Goal: Find specific page/section: Find specific page/section

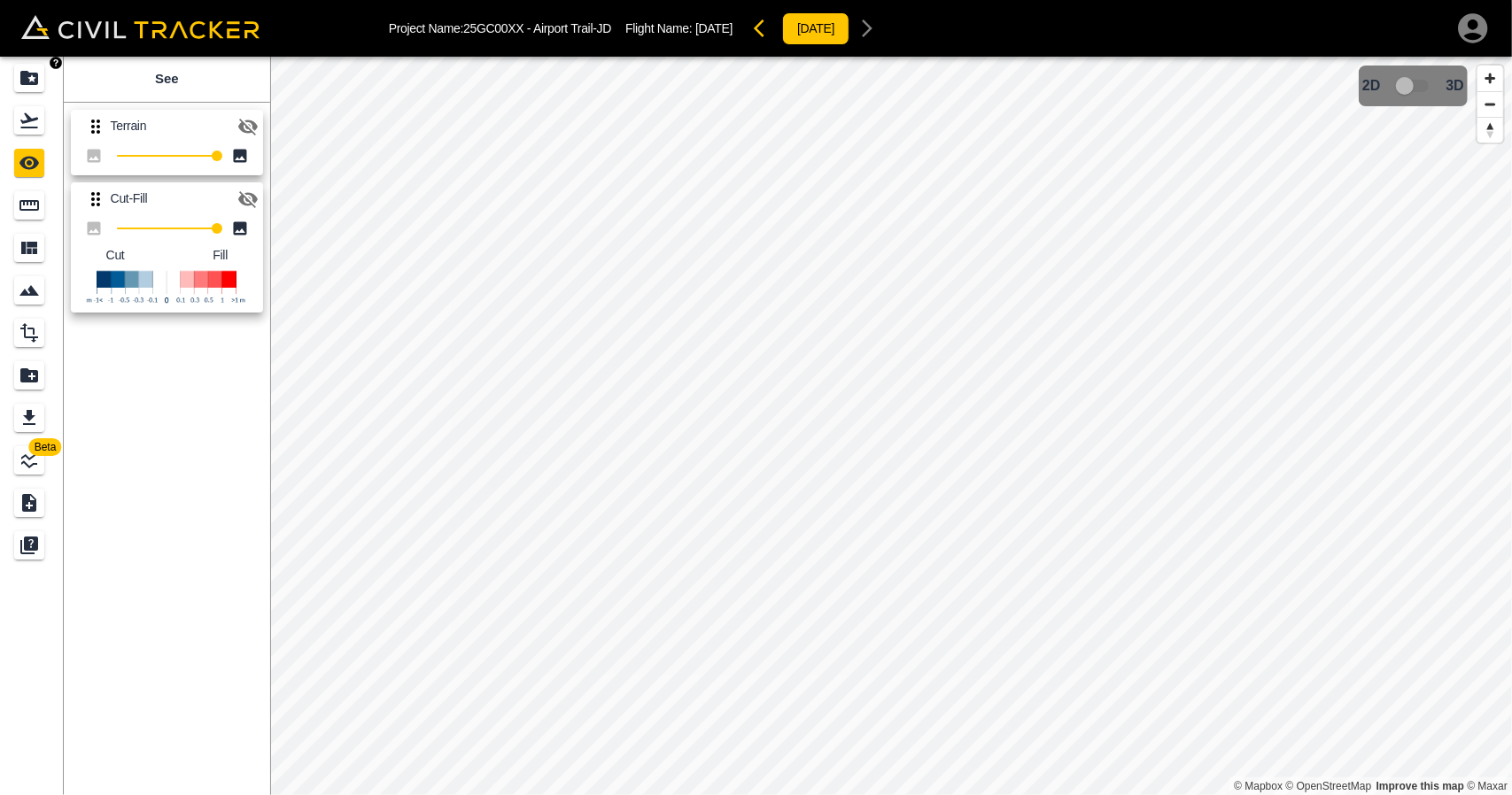
click at [39, 78] on icon "Projects" at bounding box center [29, 78] width 21 height 21
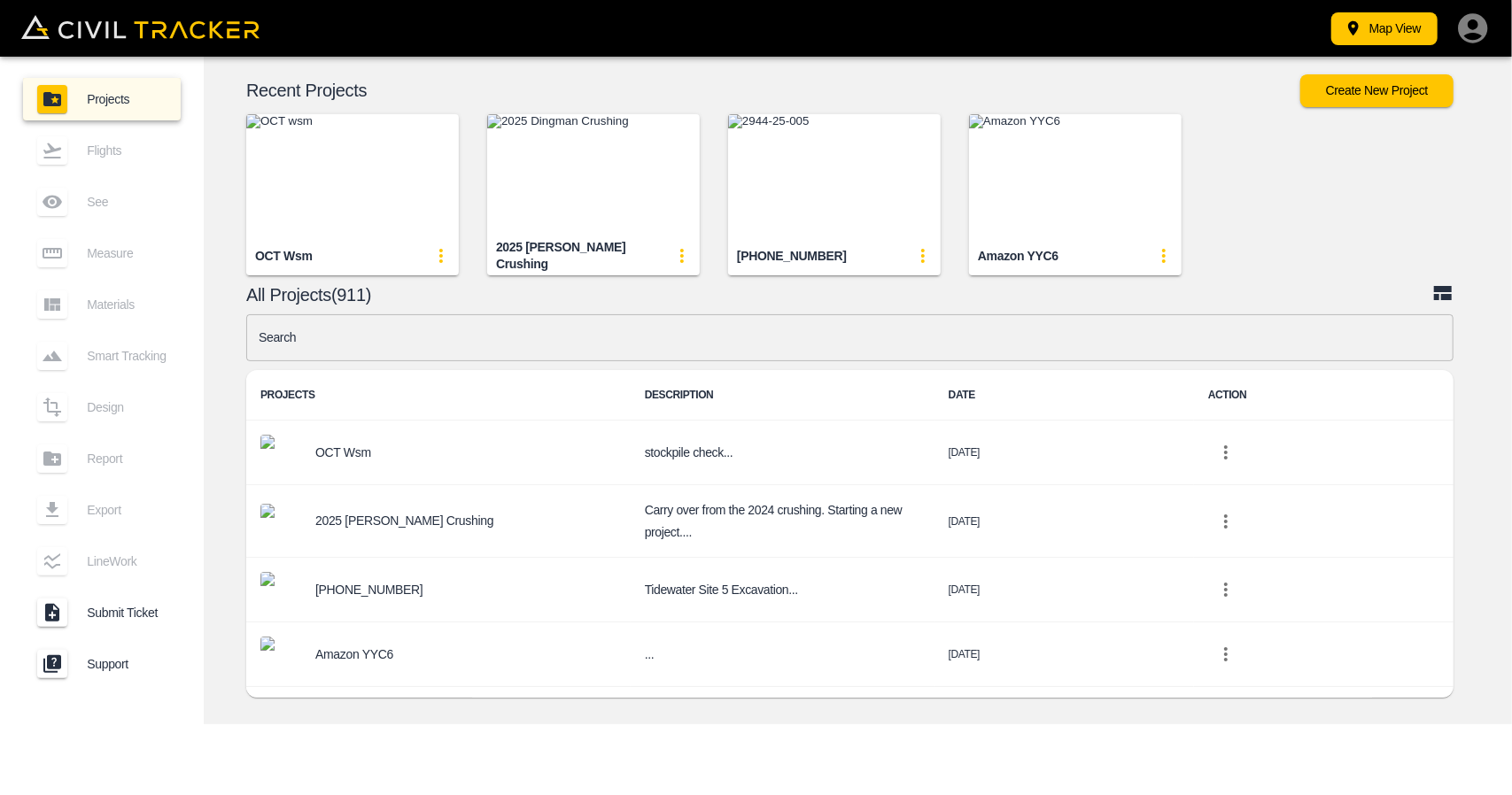
click at [536, 346] on input "text" at bounding box center [849, 337] width 1207 height 47
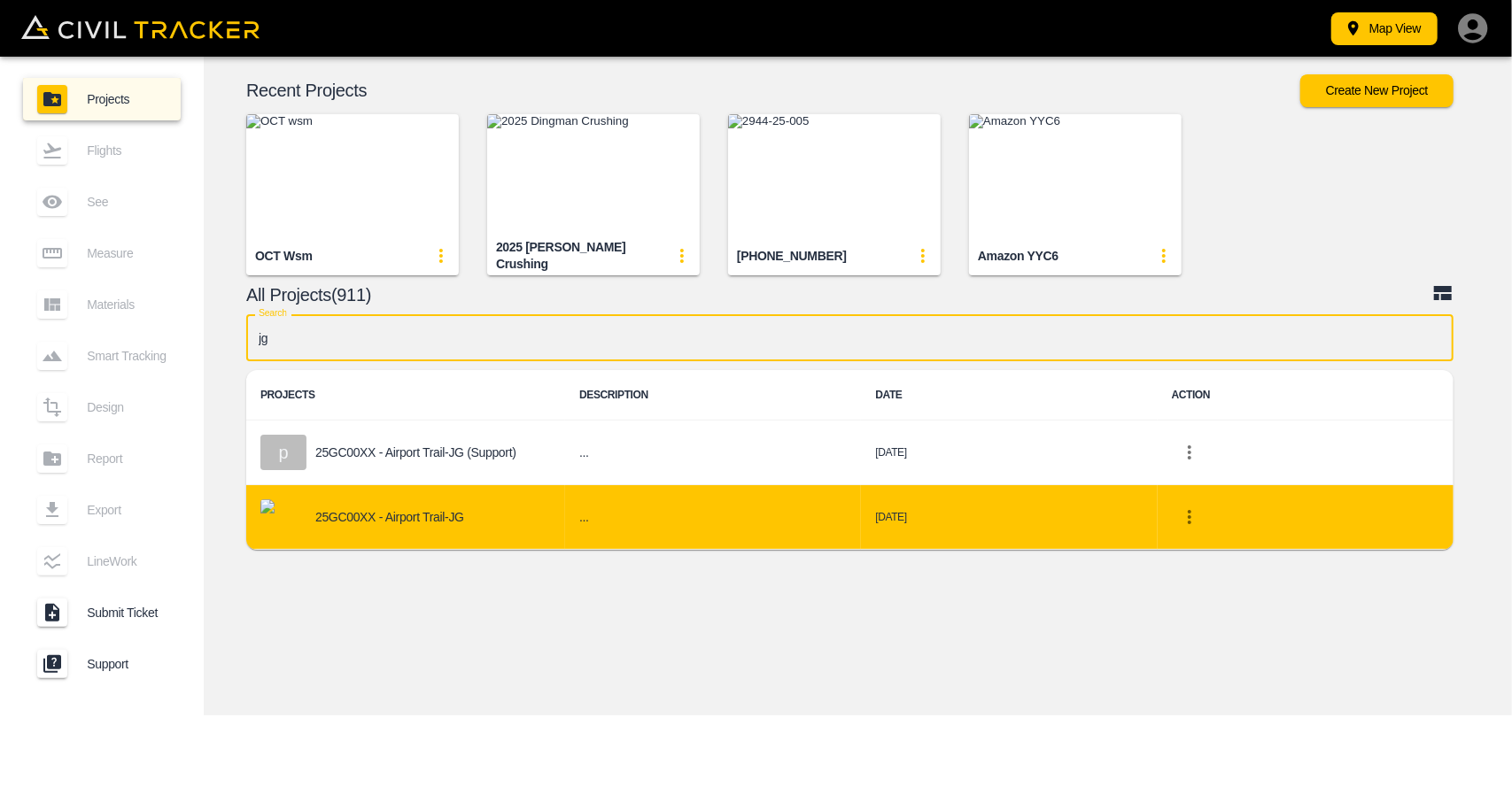
type input "jg"
click at [412, 518] on p "25GC00XX - Airport Trail-JG" at bounding box center [389, 517] width 148 height 14
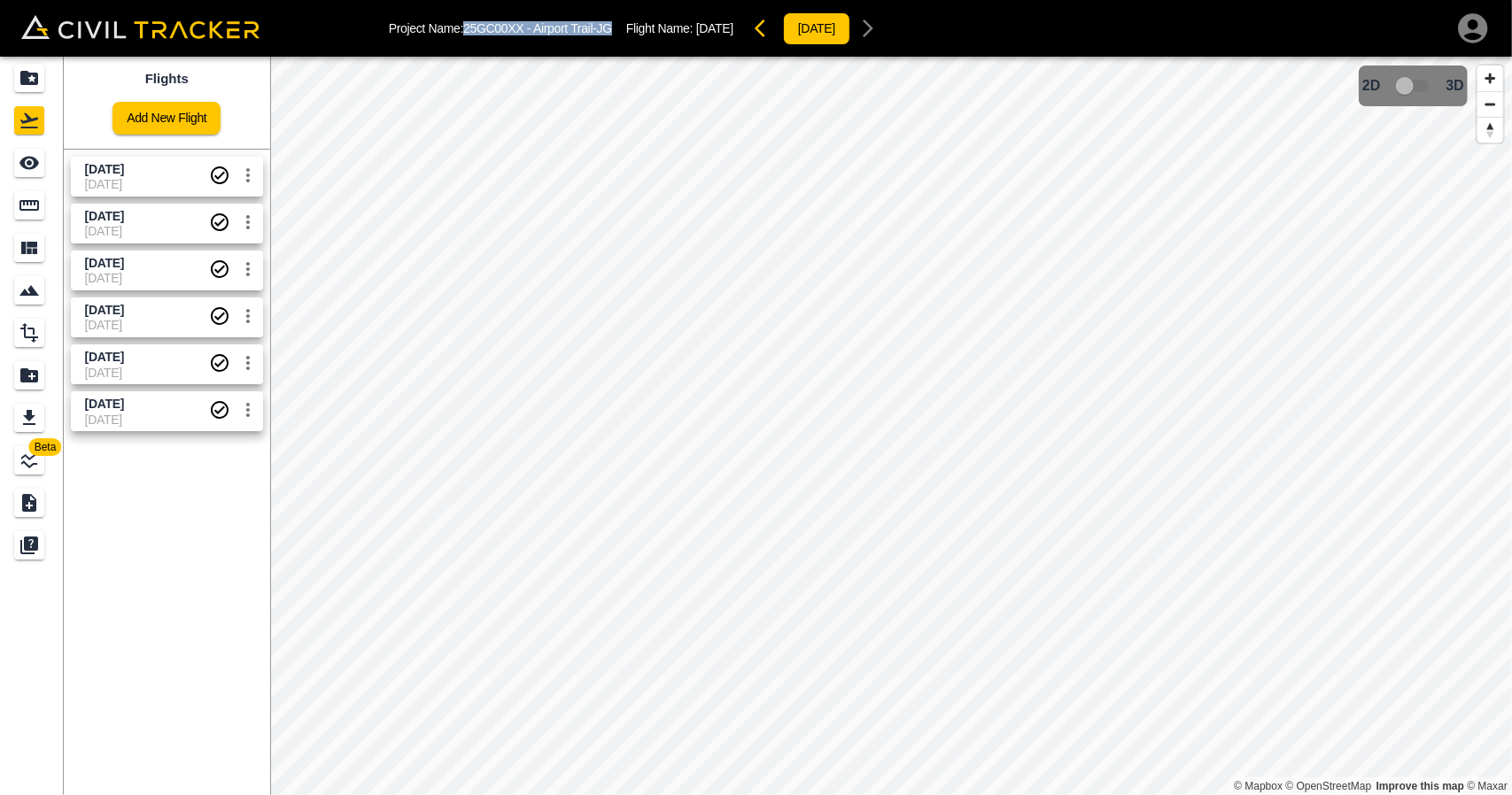
drag, startPoint x: 465, startPoint y: 24, endPoint x: 617, endPoint y: 22, distance: 152.0
click at [617, 22] on div "Project Name: 25GC00XX - Airport Trail-JG Flight Name: [DATE] [DATE]" at bounding box center [637, 29] width 497 height 36
copy p "25GC00XX - Airport Trail-JG"
